Goal: Task Accomplishment & Management: Manage account settings

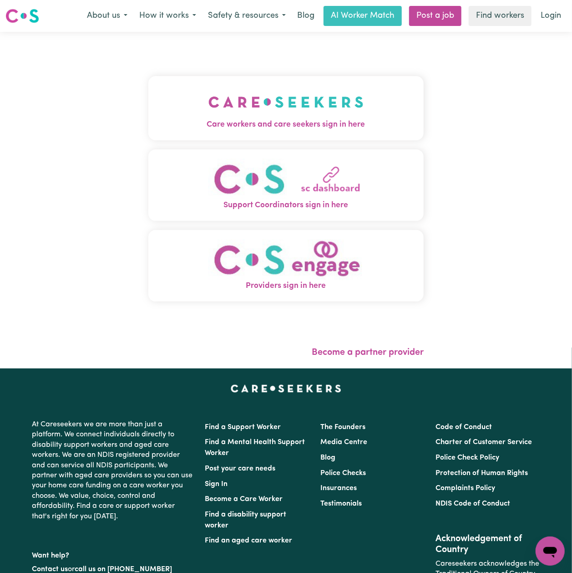
click at [191, 108] on button "Care workers and care seekers sign in here" at bounding box center [285, 108] width 275 height 64
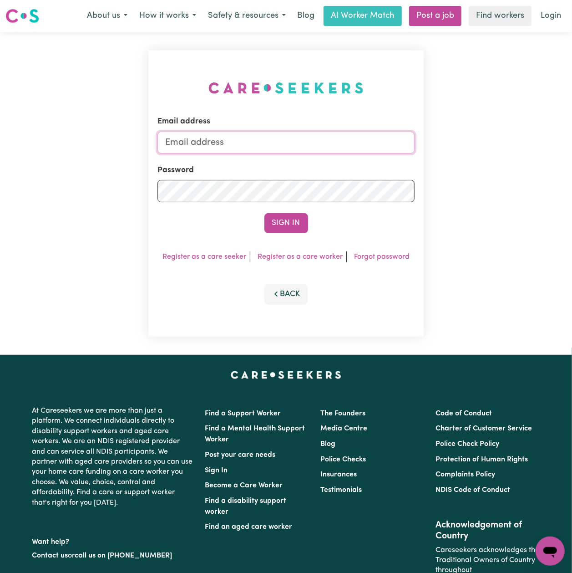
type input "[EMAIL_ADDRESS][DOMAIN_NAME]"
click at [215, 139] on input "[EMAIL_ADDRESS][DOMAIN_NAME]" at bounding box center [285, 143] width 257 height 22
click at [221, 82] on img at bounding box center [285, 88] width 155 height 12
click at [283, 219] on button "Sign In" at bounding box center [286, 223] width 44 height 20
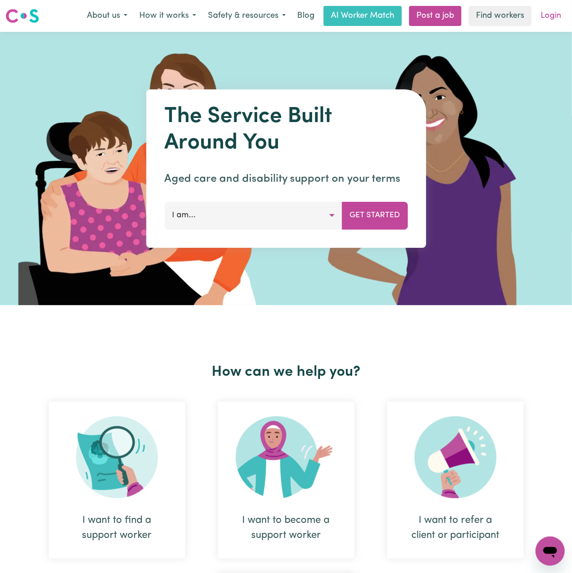
click at [559, 23] on link "Login" at bounding box center [550, 16] width 31 height 20
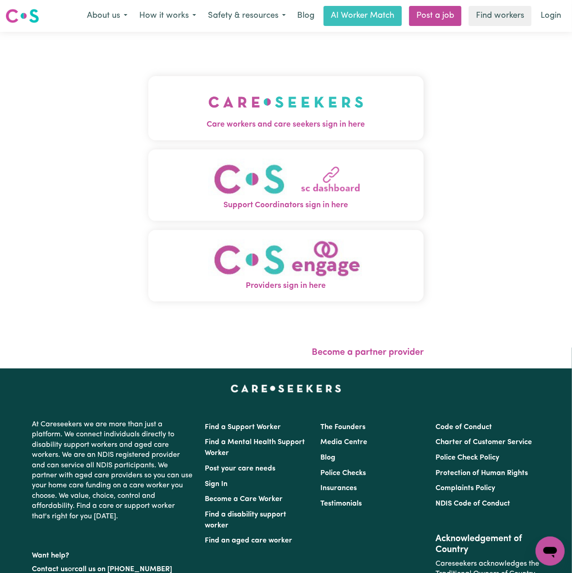
click at [36, 81] on div "Care workers and care seekers sign in here Support Coordinators sign in here Pr…" at bounding box center [286, 200] width 572 height 336
click at [249, 101] on img "Care workers and care seekers sign in here" at bounding box center [285, 102] width 155 height 34
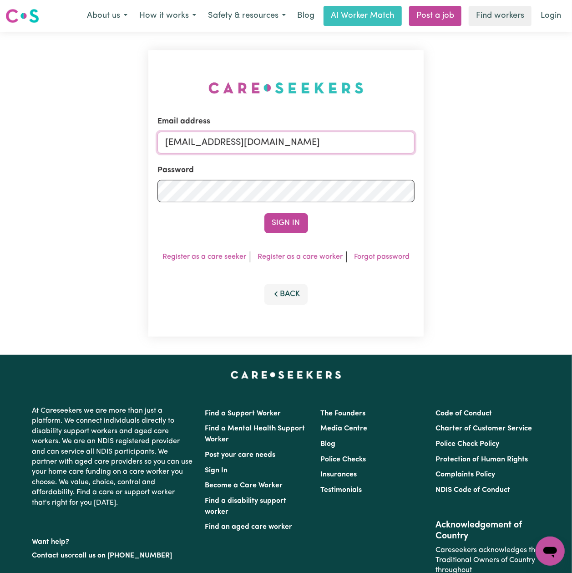
click at [218, 147] on input "[EMAIL_ADDRESS][DOMAIN_NAME]" at bounding box center [285, 143] width 257 height 22
drag, startPoint x: 211, startPoint y: 141, endPoint x: 362, endPoint y: 137, distance: 151.2
click at [361, 137] on input "Superuser~[EMAIL_ADDRESS][DOMAIN_NAME]" at bounding box center [285, 143] width 257 height 22
type input "Superuser~[EMAIL_ADDRESS][DOMAIN_NAME]"
click at [298, 230] on button "Sign In" at bounding box center [286, 223] width 44 height 20
